Goal: Book appointment/travel/reservation

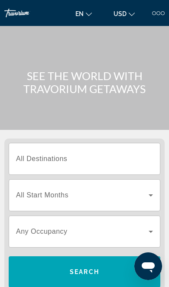
click at [156, 14] on div at bounding box center [158, 13] width 4 height 4
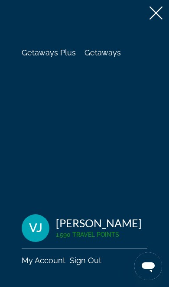
click at [108, 52] on span "Getaways" at bounding box center [102, 52] width 36 height 9
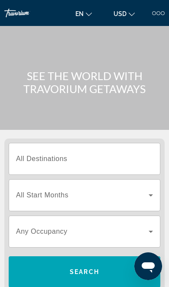
click at [74, 159] on input "Destination All Destinations" at bounding box center [84, 159] width 137 height 10
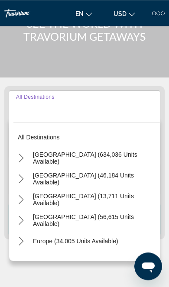
scroll to position [108, 0]
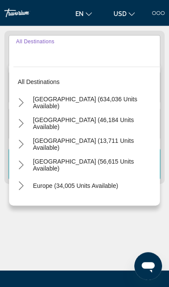
click at [28, 182] on mat-icon "Toggle Europe (34,005 units available) submenu" at bounding box center [20, 185] width 15 height 15
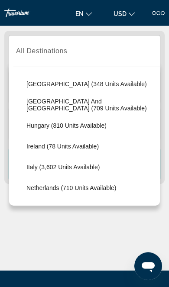
scroll to position [272, 0]
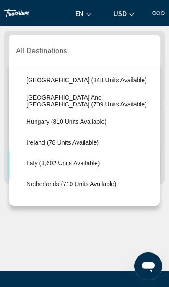
click at [71, 160] on span "Italy (3,602 units available)" at bounding box center [62, 163] width 73 height 7
type input "**********"
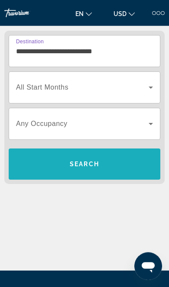
click at [87, 164] on span "Search" at bounding box center [84, 164] width 29 height 7
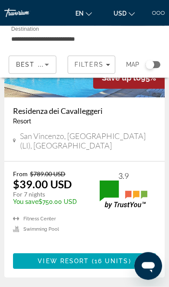
scroll to position [3254, 0]
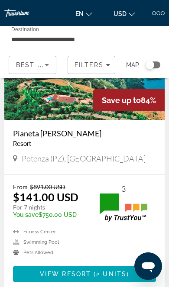
scroll to position [3243, 0]
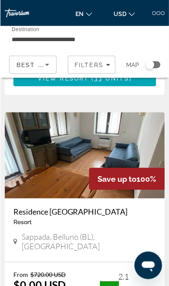
scroll to position [296, 0]
